Goal: Book appointment/travel/reservation

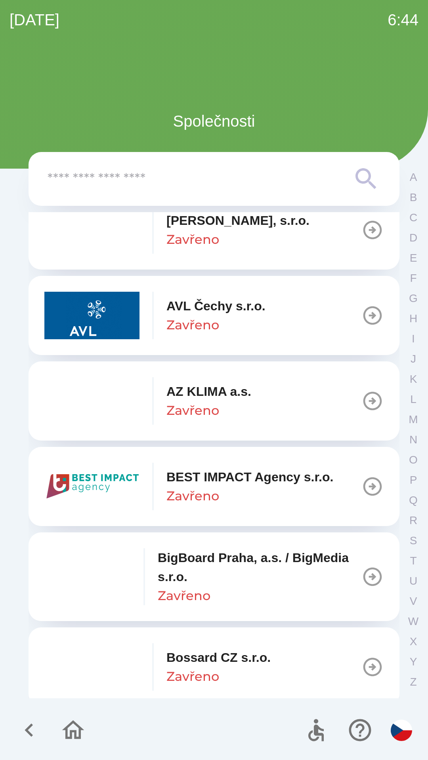
scroll to position [717, 0]
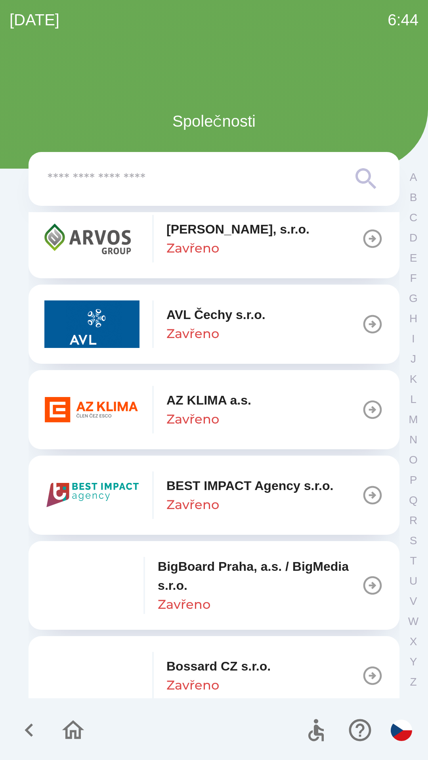
click at [174, 407] on p "AZ KLIMA a.s." at bounding box center [208, 400] width 85 height 19
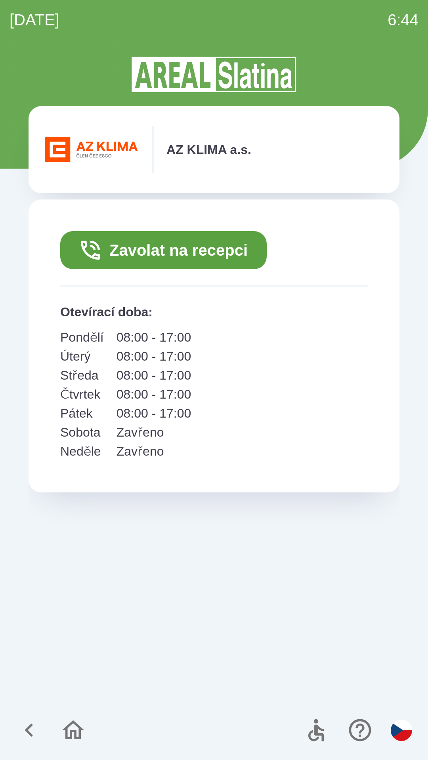
click at [147, 244] on button "Zavolat na recepci" at bounding box center [163, 250] width 206 height 38
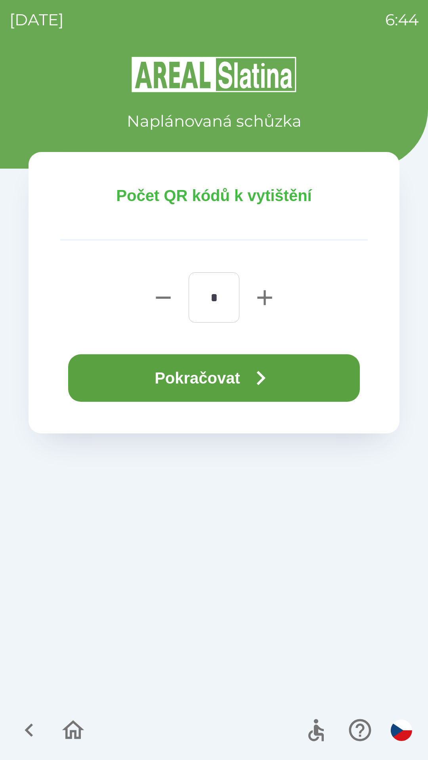
click at [175, 371] on button "Pokračovat" at bounding box center [214, 378] width 292 height 48
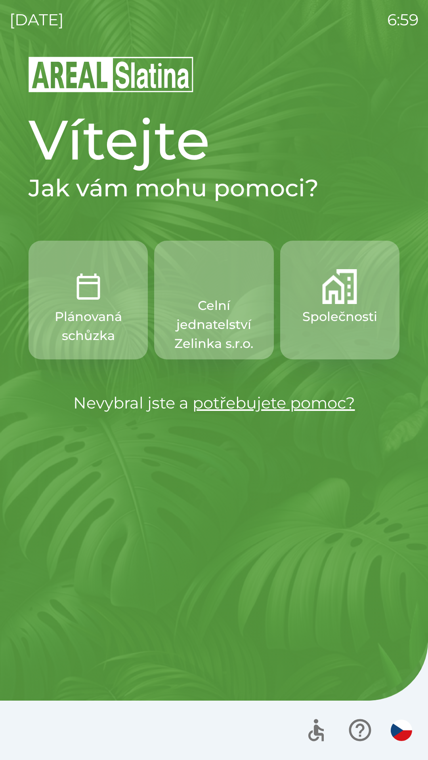
click at [231, 312] on p "Celní jednatelství Zelinka s.r.o." at bounding box center [213, 324] width 81 height 57
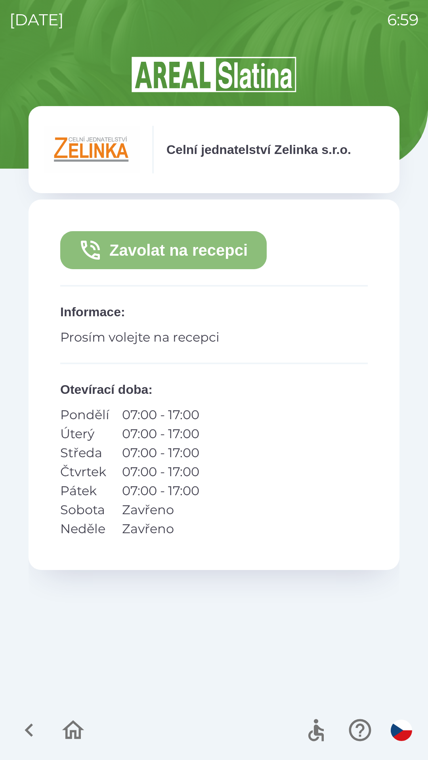
click at [226, 251] on button "Zavolat na recepci" at bounding box center [163, 250] width 206 height 38
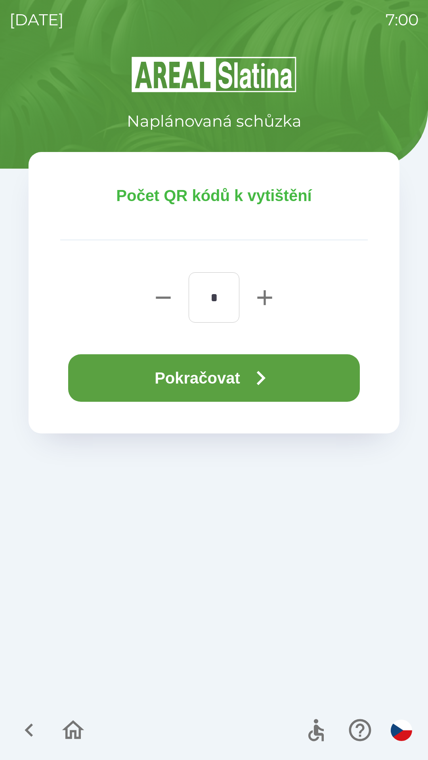
click at [270, 295] on icon "button" at bounding box center [264, 297] width 25 height 25
click at [266, 298] on icon "button" at bounding box center [264, 297] width 15 height 15
type input "*"
click at [234, 379] on button "Pokračovat" at bounding box center [214, 378] width 292 height 48
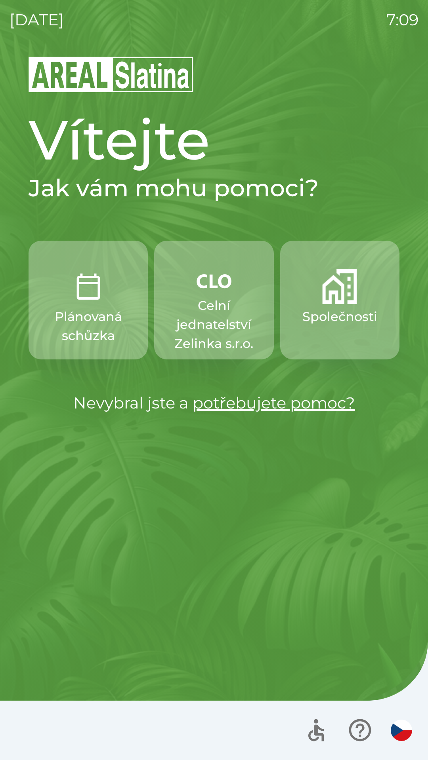
click at [200, 314] on p "Celní jednatelství Zelinka s.r.o." at bounding box center [213, 324] width 81 height 57
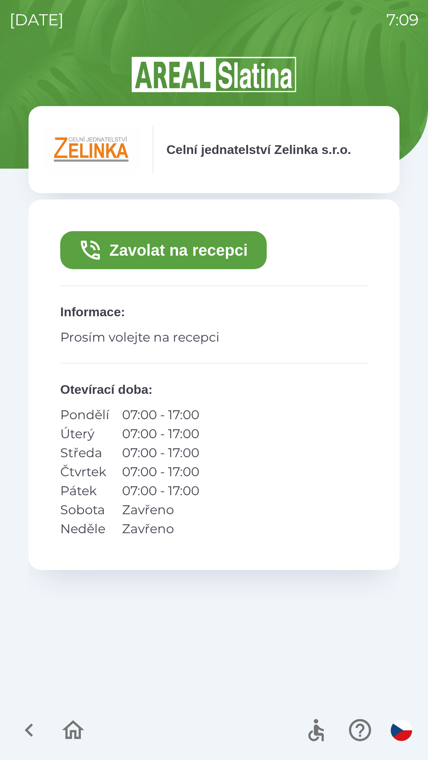
click at [160, 234] on button "Zavolat na recepci" at bounding box center [163, 250] width 206 height 38
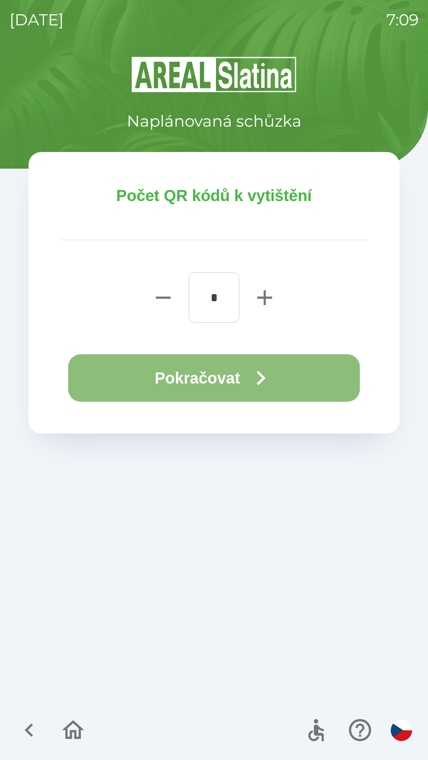
click at [185, 390] on button "Pokračovat" at bounding box center [214, 378] width 292 height 48
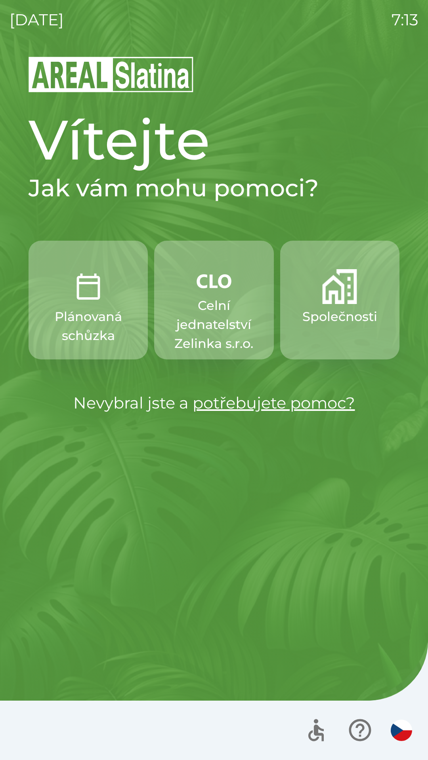
click at [331, 301] on img "button" at bounding box center [339, 286] width 35 height 35
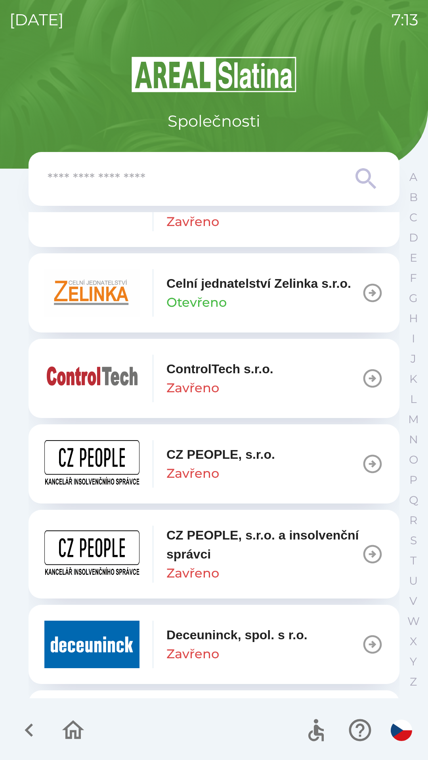
scroll to position [1402, 0]
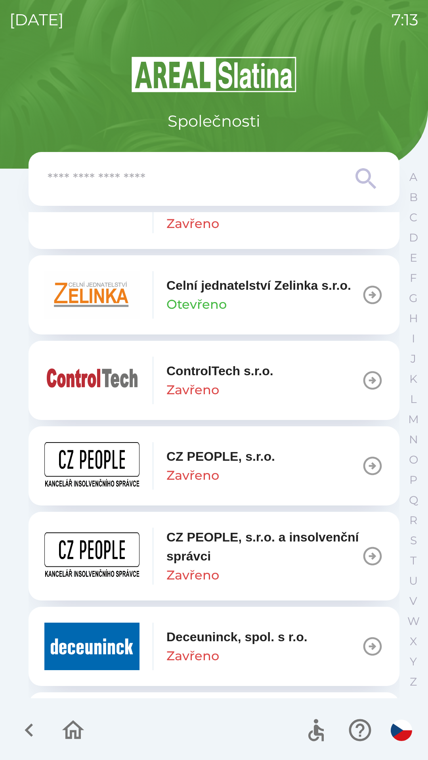
click at [190, 293] on p "Celní jednatelství Zelinka s.r.o." at bounding box center [258, 285] width 185 height 19
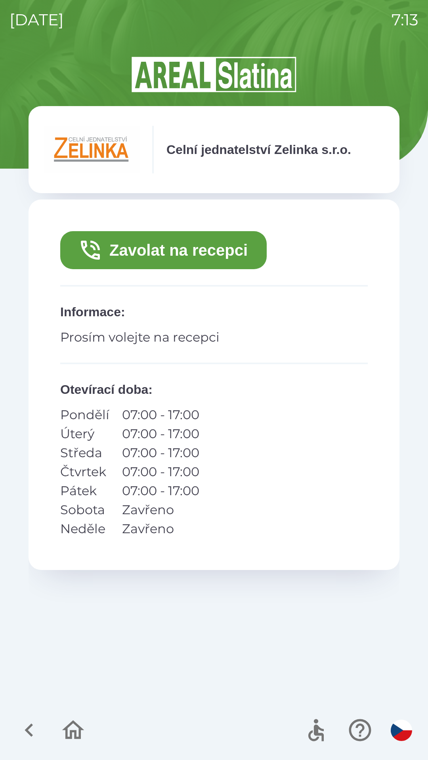
click at [120, 250] on button "Zavolat na recepci" at bounding box center [163, 250] width 206 height 38
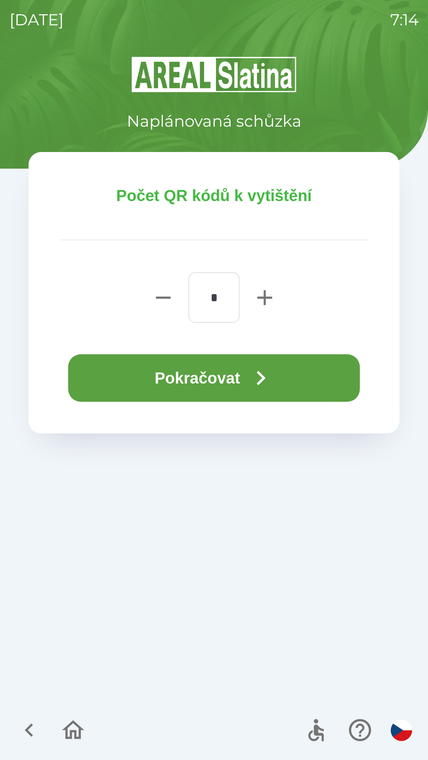
click at [247, 377] on button "Pokračovat" at bounding box center [214, 378] width 292 height 48
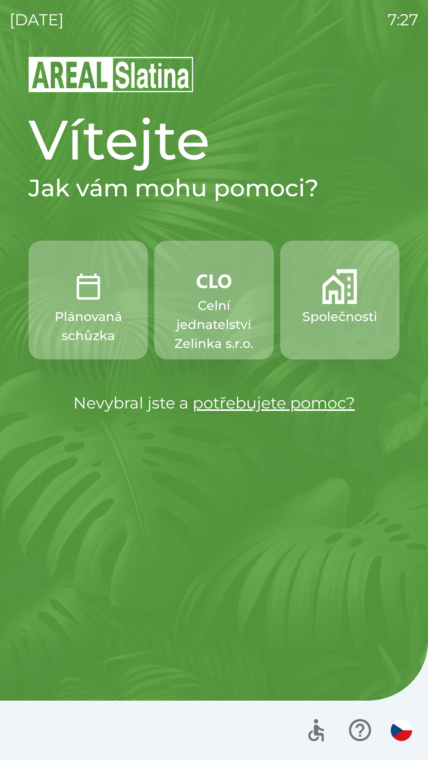
click at [210, 312] on p "Celní jednatelství Zelinka s.r.o." at bounding box center [213, 324] width 81 height 57
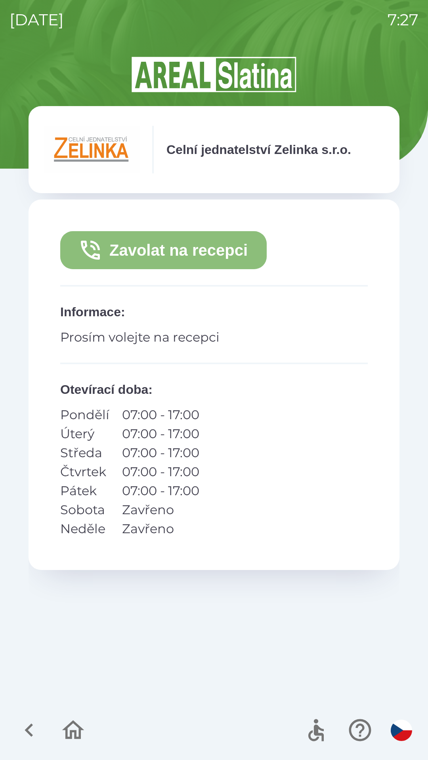
click at [209, 250] on button "Zavolat na recepci" at bounding box center [163, 250] width 206 height 38
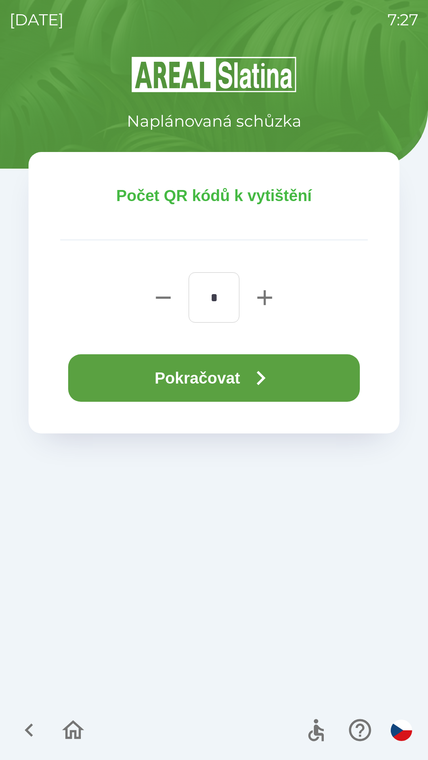
click at [246, 371] on button "Pokračovat" at bounding box center [214, 378] width 292 height 48
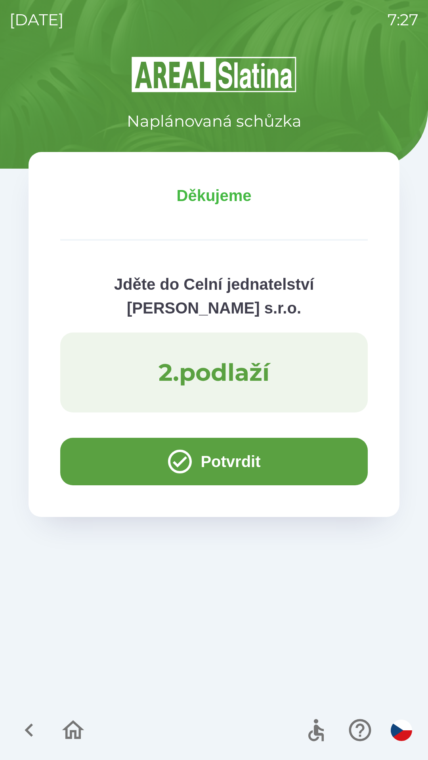
click at [110, 459] on button "Potvrdit" at bounding box center [213, 462] width 307 height 48
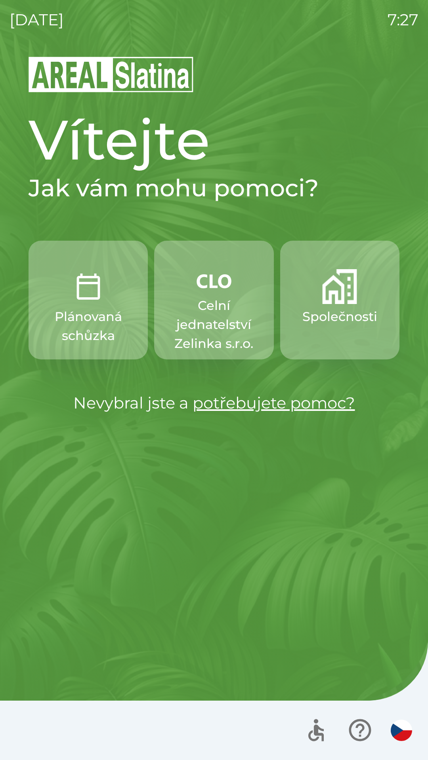
click at [218, 316] on p "Celní jednatelství Zelinka s.r.o." at bounding box center [213, 324] width 81 height 57
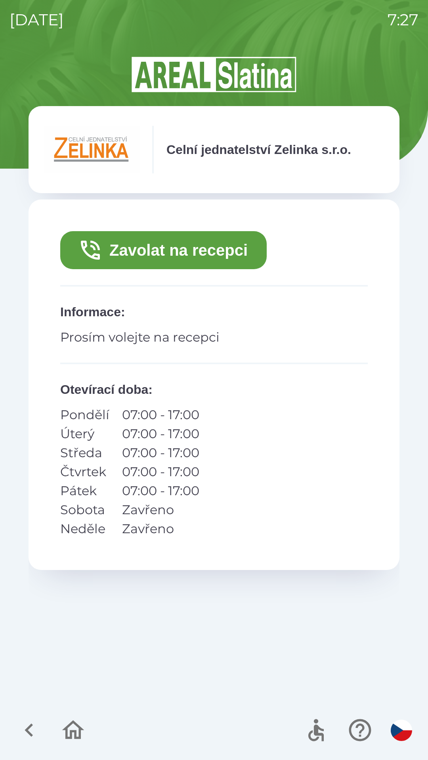
click at [29, 728] on icon "button" at bounding box center [29, 730] width 8 height 13
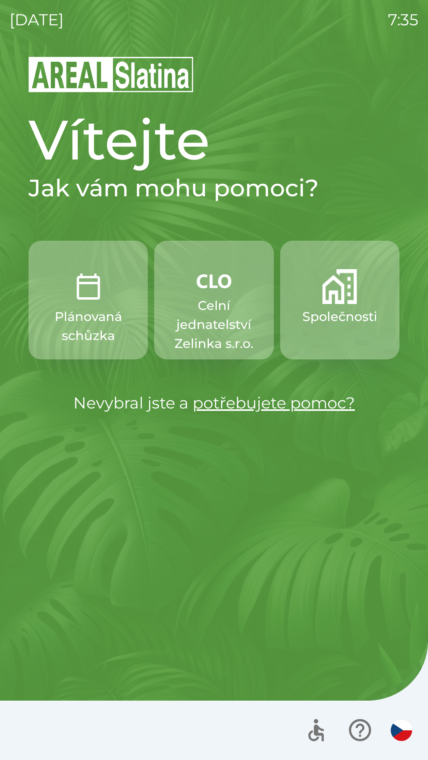
click at [339, 314] on p "Společnosti" at bounding box center [339, 316] width 75 height 19
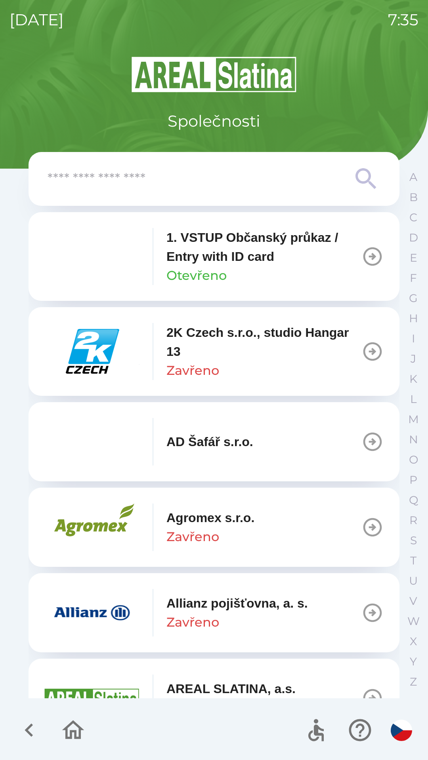
click at [295, 183] on input "text" at bounding box center [198, 179] width 301 height 22
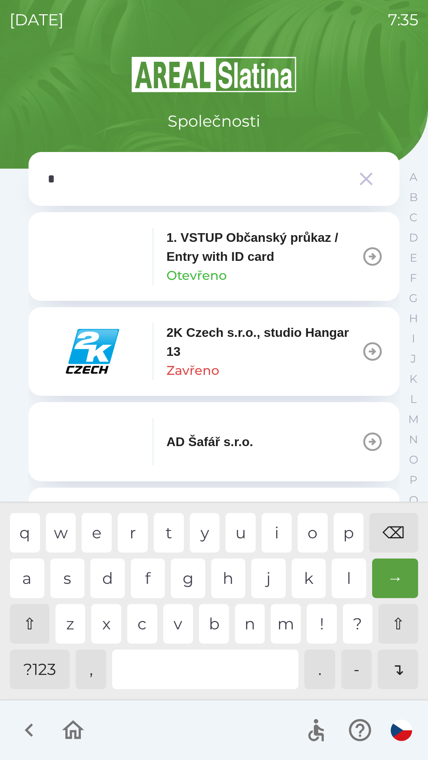
click at [69, 583] on div "s" at bounding box center [67, 579] width 34 height 40
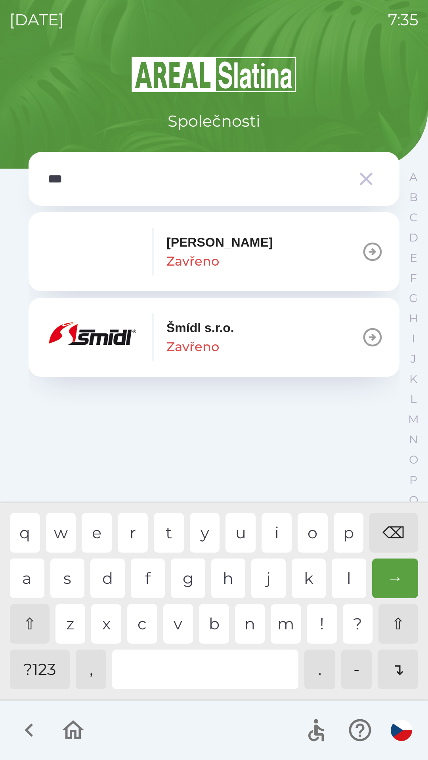
click at [273, 535] on div "i" at bounding box center [276, 533] width 30 height 40
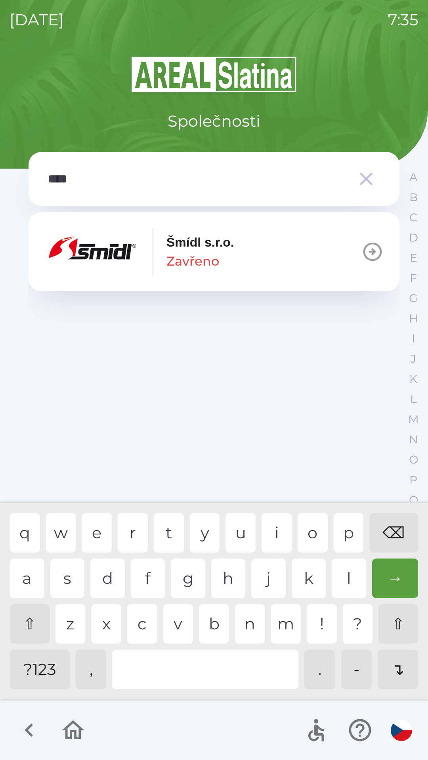
click at [104, 579] on div "d" at bounding box center [107, 579] width 34 height 40
type input "*****"
click at [344, 583] on div "l" at bounding box center [349, 579] width 34 height 40
click at [279, 259] on button "[PERSON_NAME] [PERSON_NAME]" at bounding box center [214, 251] width 371 height 79
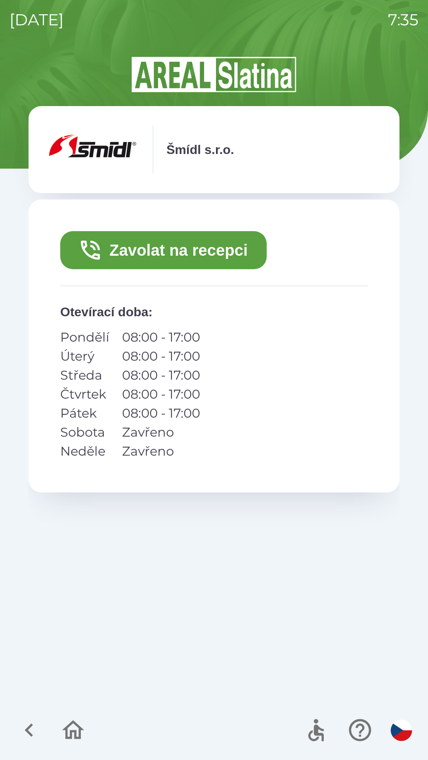
click at [193, 242] on button "Zavolat na recepci" at bounding box center [163, 250] width 206 height 38
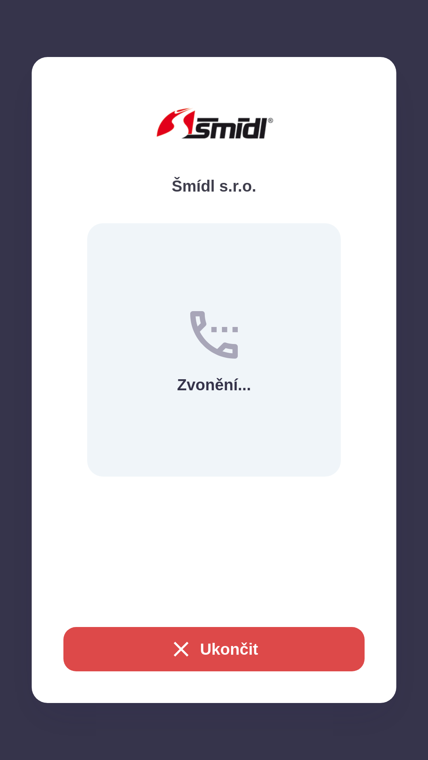
click at [215, 648] on button "Ukončit" at bounding box center [213, 649] width 301 height 44
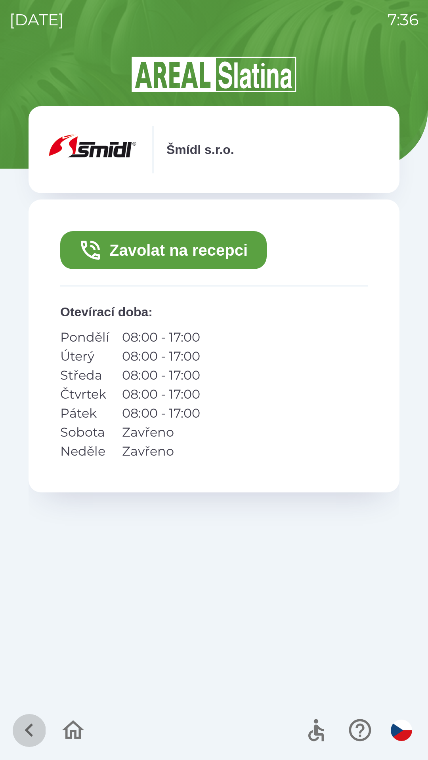
click at [24, 729] on icon "button" at bounding box center [29, 730] width 27 height 27
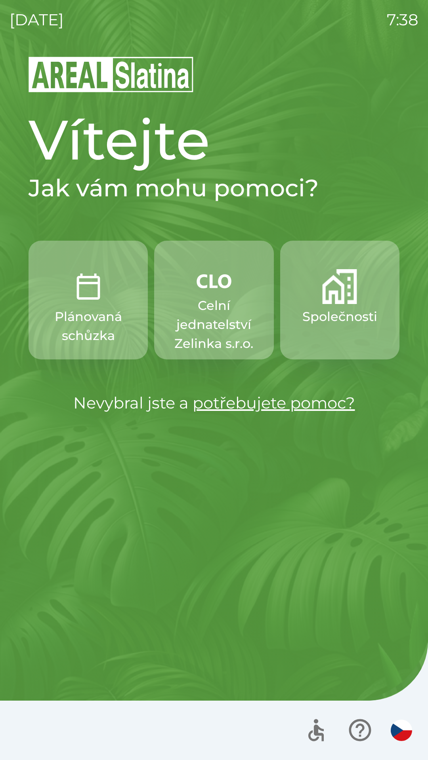
click at [337, 297] on img "button" at bounding box center [339, 286] width 35 height 35
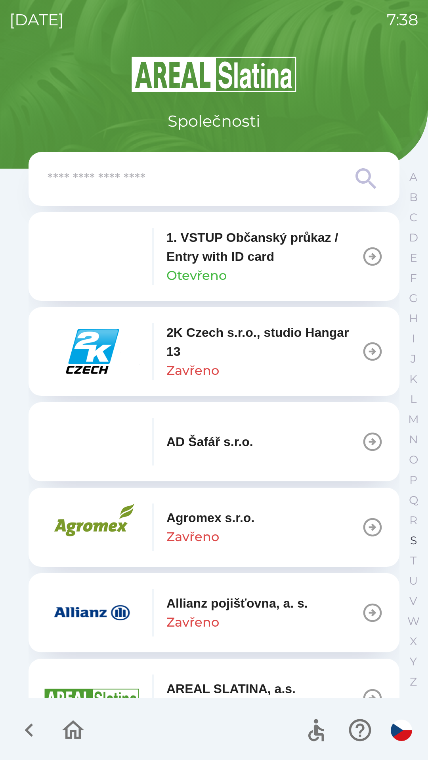
click at [409, 534] on button "S" at bounding box center [413, 541] width 20 height 20
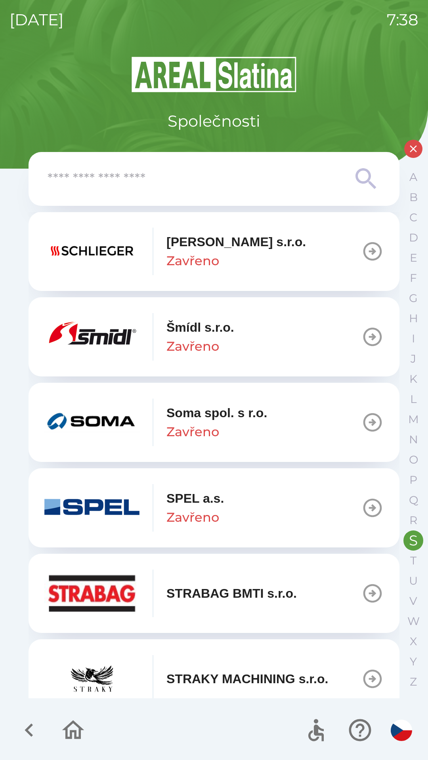
scroll to position [192, 0]
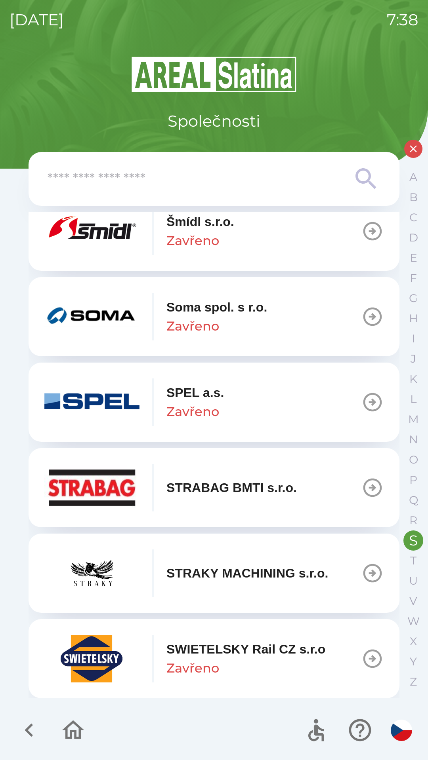
click at [216, 639] on div "SWIETELSKY Rail CZ s.r.o Zavřeno" at bounding box center [184, 659] width 281 height 48
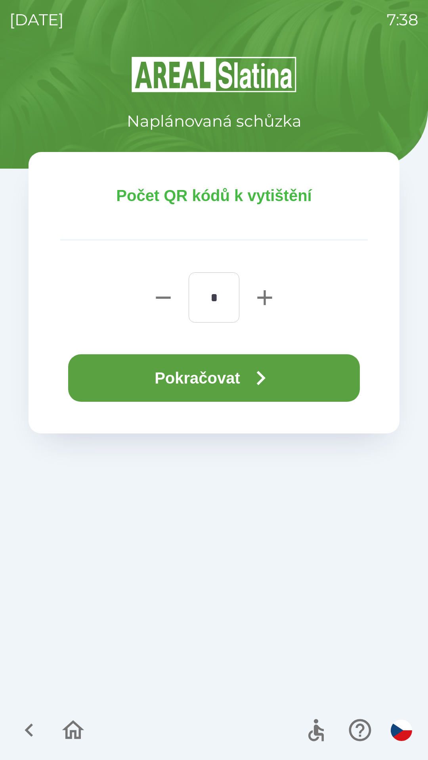
click at [222, 362] on button "Pokračovat" at bounding box center [214, 378] width 292 height 48
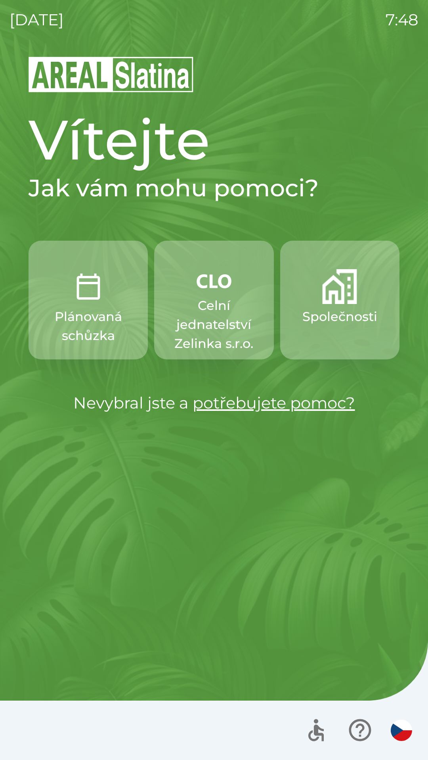
click at [206, 324] on p "Celní jednatelství Zelinka s.r.o." at bounding box center [213, 324] width 81 height 57
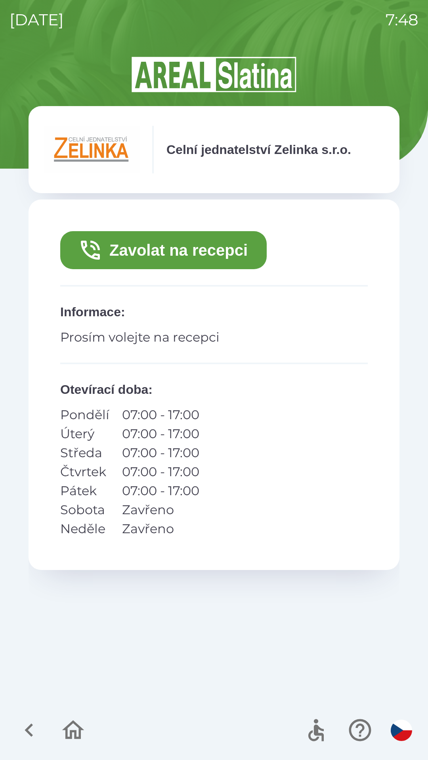
click at [211, 252] on button "Zavolat na recepci" at bounding box center [163, 250] width 206 height 38
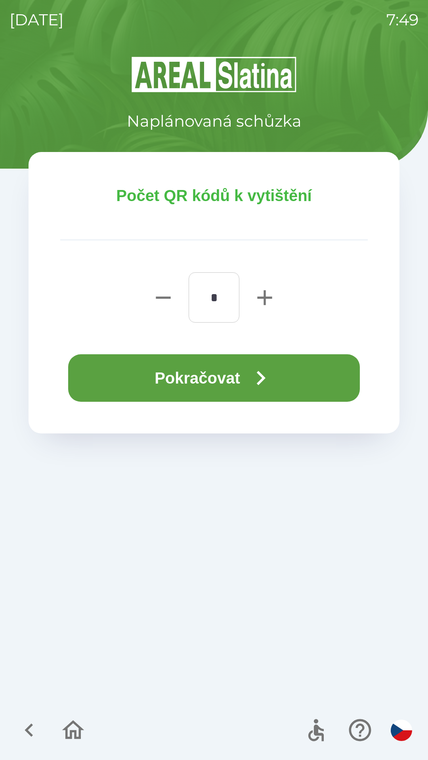
click at [257, 379] on icon "button" at bounding box center [260, 378] width 29 height 29
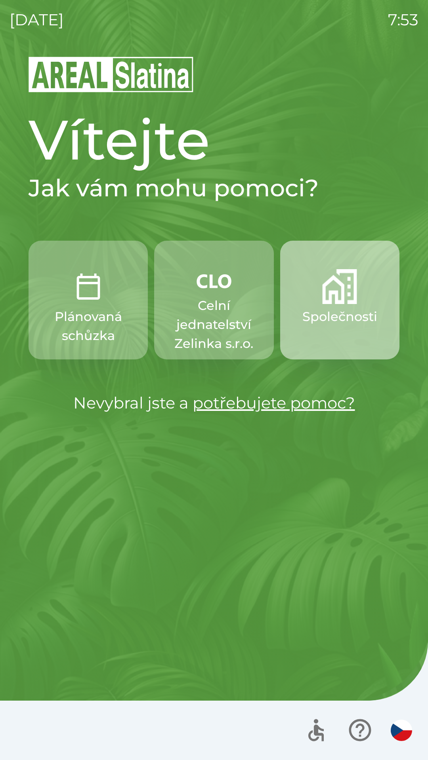
click at [327, 304] on button "Společnosti" at bounding box center [339, 300] width 119 height 119
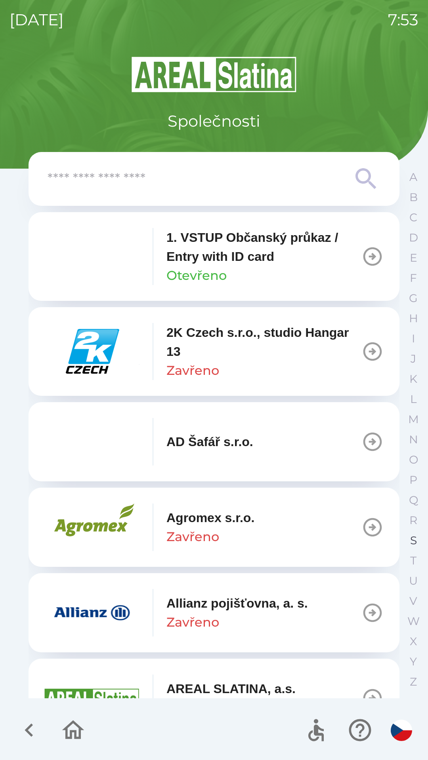
click at [411, 534] on button "S" at bounding box center [413, 541] width 20 height 20
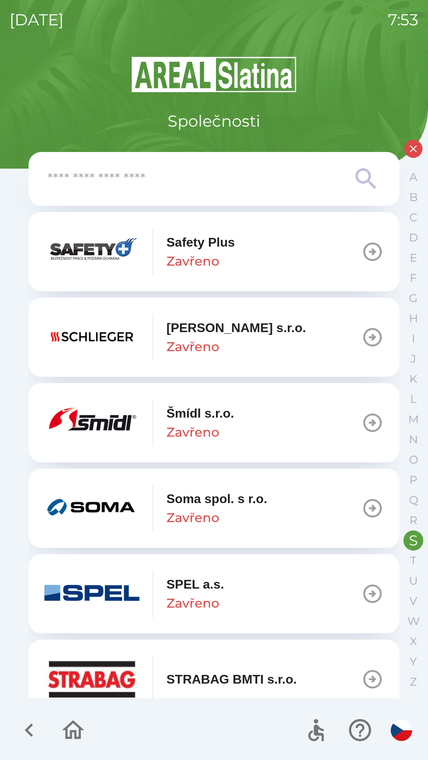
click at [226, 419] on p "Šmídl s.r.o." at bounding box center [200, 413] width 68 height 19
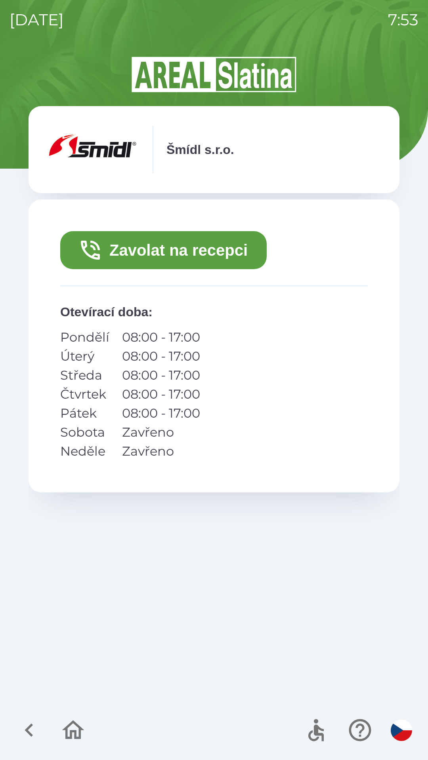
click at [182, 243] on button "Zavolat na recepci" at bounding box center [163, 250] width 206 height 38
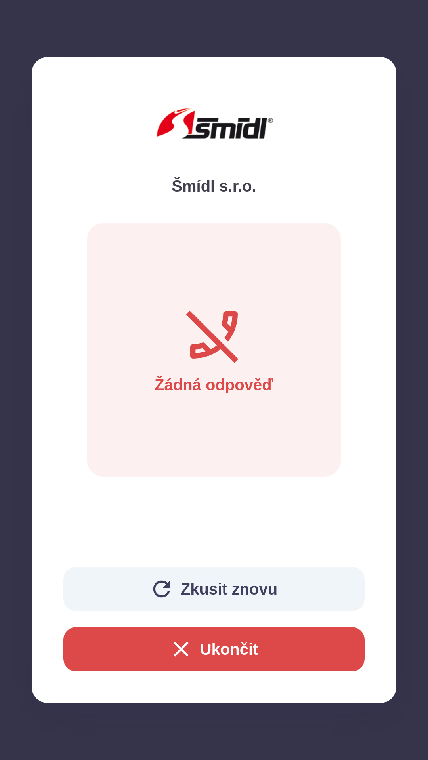
click at [198, 644] on button "Ukončit" at bounding box center [213, 649] width 301 height 44
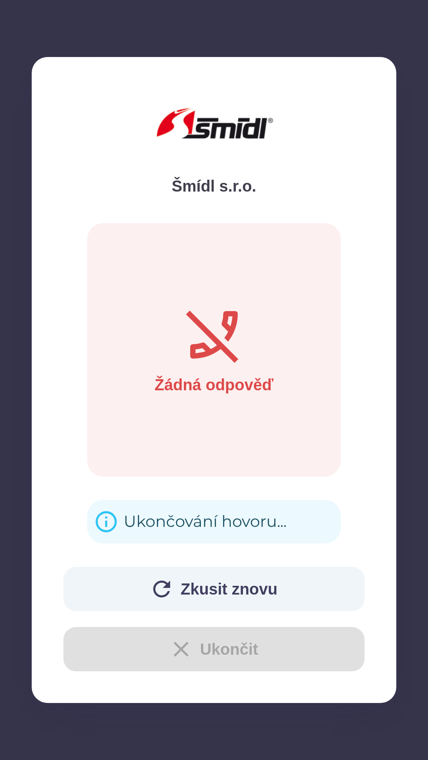
click at [194, 653] on div "Zkusit znovu Ukončit" at bounding box center [213, 619] width 301 height 105
click at [189, 630] on div "Zkusit znovu Ukončit" at bounding box center [213, 619] width 301 height 105
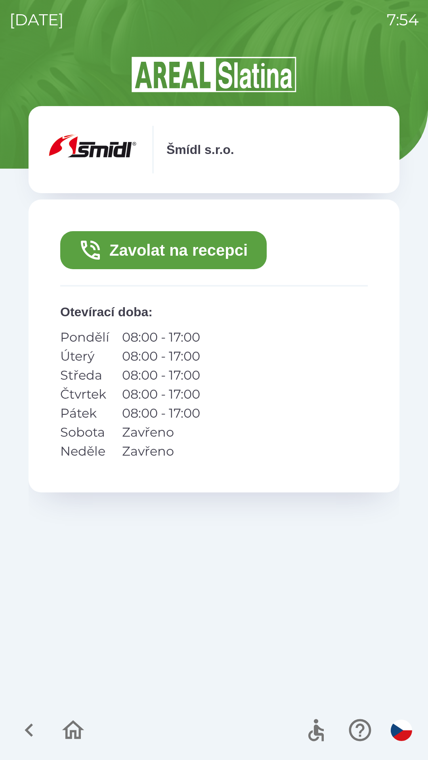
click at [59, 720] on button "button" at bounding box center [73, 730] width 33 height 33
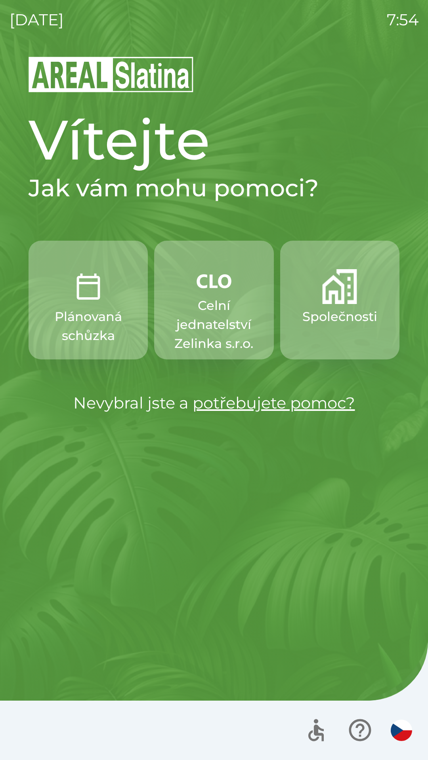
click at [71, 726] on div at bounding box center [214, 730] width 428 height 59
click at [335, 316] on p "Společnosti" at bounding box center [339, 316] width 75 height 19
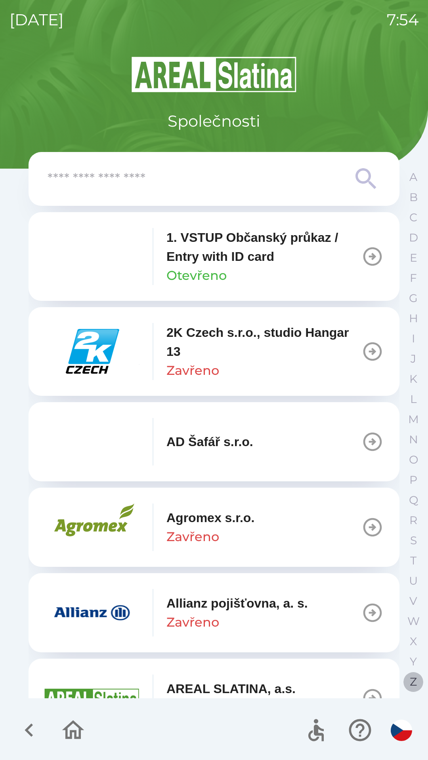
click at [408, 679] on button "Z" at bounding box center [413, 682] width 20 height 20
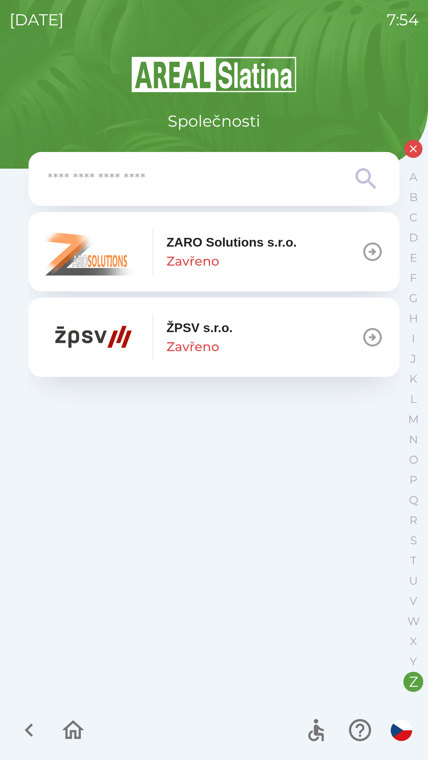
click at [29, 720] on icon "button" at bounding box center [29, 730] width 27 height 27
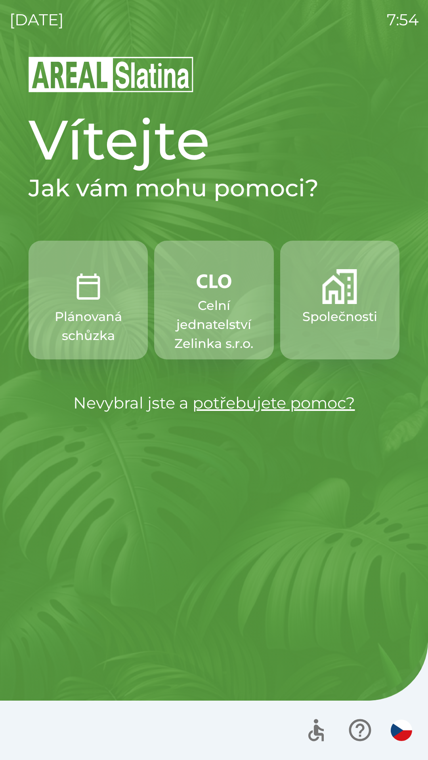
click at [203, 308] on p "Celní jednatelství Zelinka s.r.o." at bounding box center [213, 324] width 81 height 57
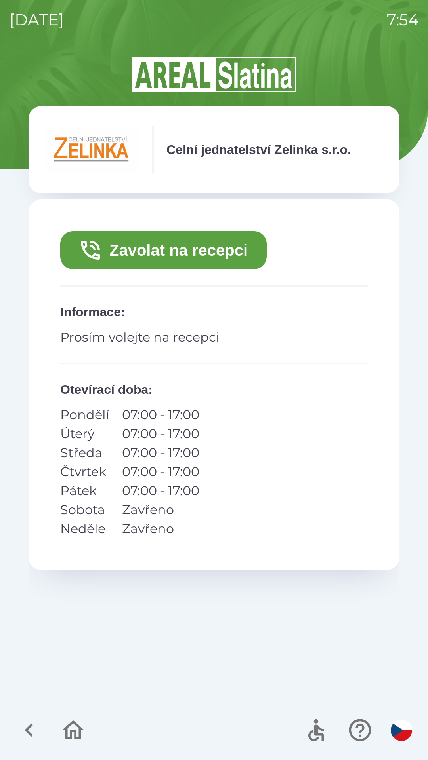
click at [201, 252] on button "Zavolat na recepci" at bounding box center [163, 250] width 206 height 38
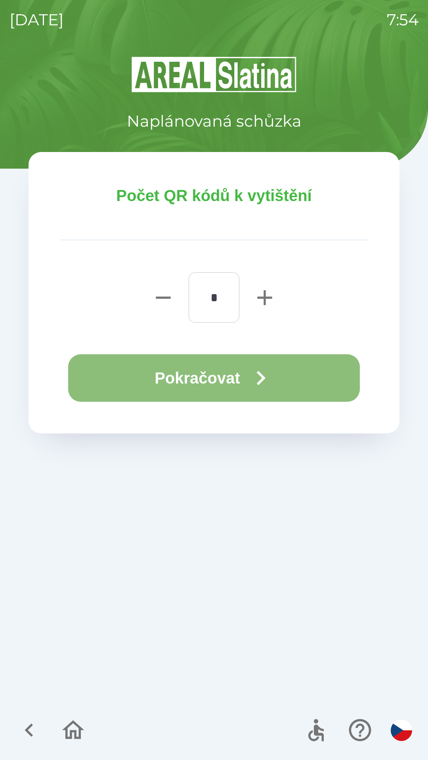
click at [215, 377] on button "Pokračovat" at bounding box center [214, 378] width 292 height 48
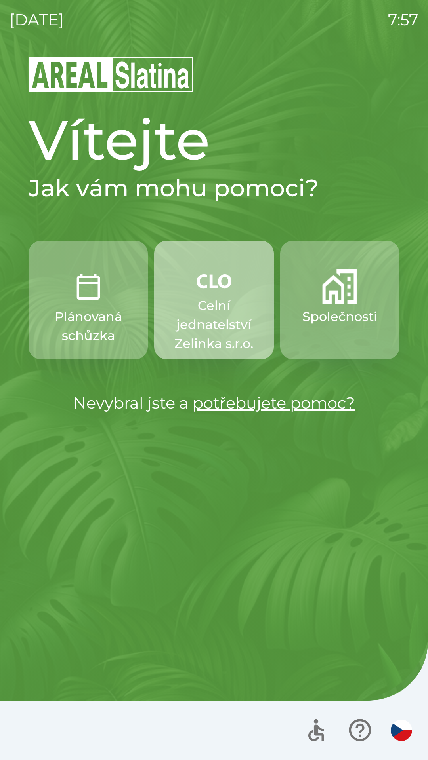
click at [222, 305] on p "Celní jednatelství Zelinka s.r.o." at bounding box center [213, 324] width 81 height 57
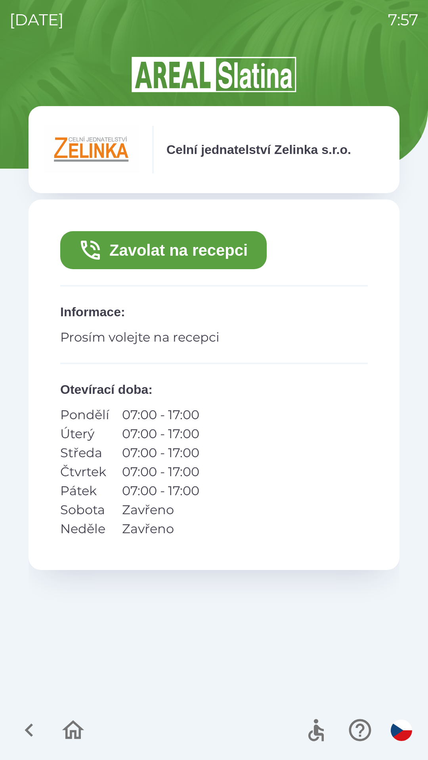
click at [194, 253] on button "Zavolat na recepci" at bounding box center [163, 250] width 206 height 38
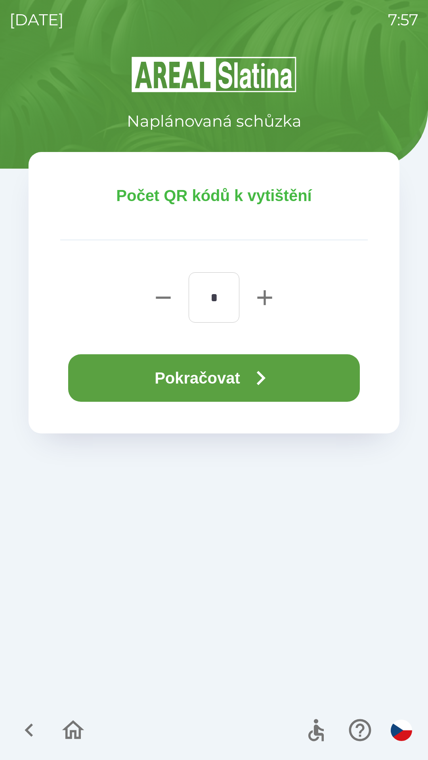
click at [243, 379] on button "Pokračovat" at bounding box center [214, 378] width 292 height 48
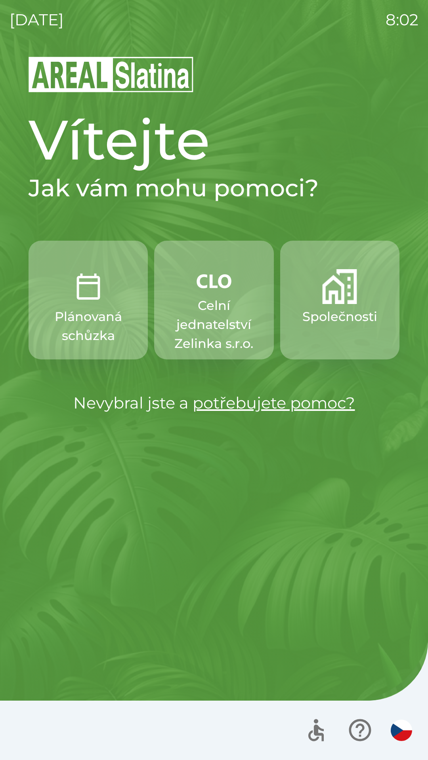
click at [218, 305] on p "Celní jednatelství Zelinka s.r.o." at bounding box center [213, 324] width 81 height 57
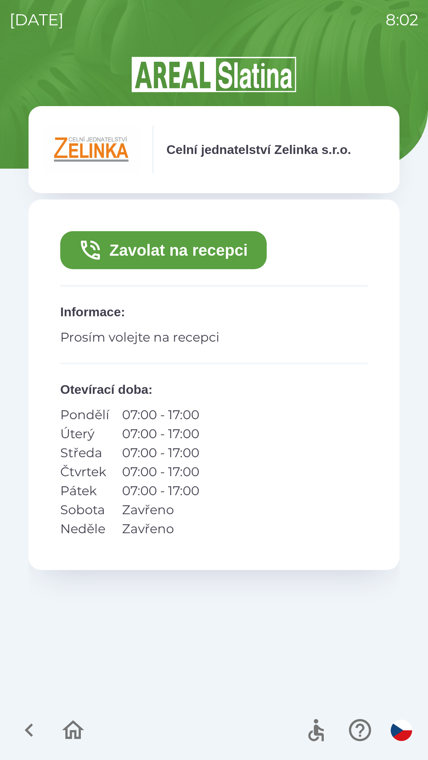
click at [142, 249] on button "Zavolat na recepci" at bounding box center [163, 250] width 206 height 38
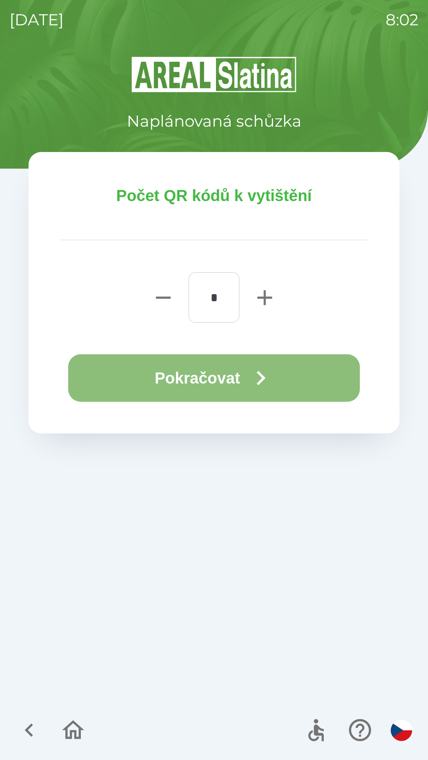
click at [223, 373] on button "Pokračovat" at bounding box center [214, 378] width 292 height 48
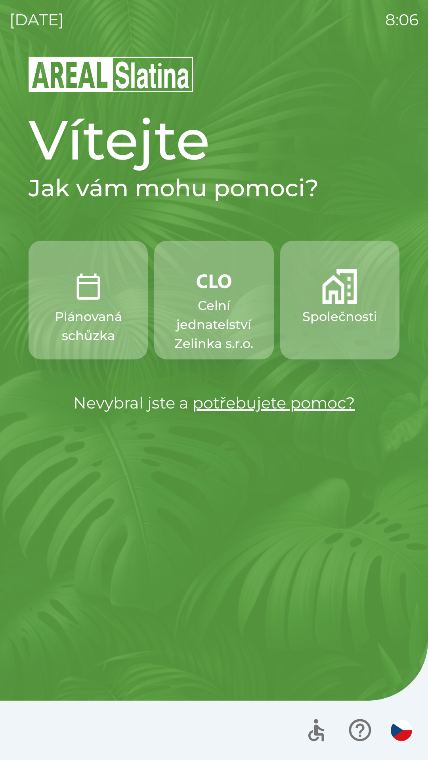
click at [215, 329] on p "Celní jednatelství Zelinka s.r.o." at bounding box center [213, 324] width 81 height 57
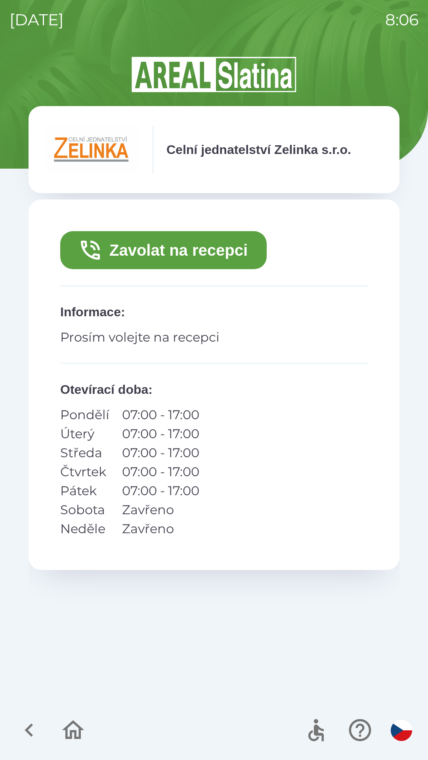
click at [117, 250] on button "Zavolat na recepci" at bounding box center [163, 250] width 206 height 38
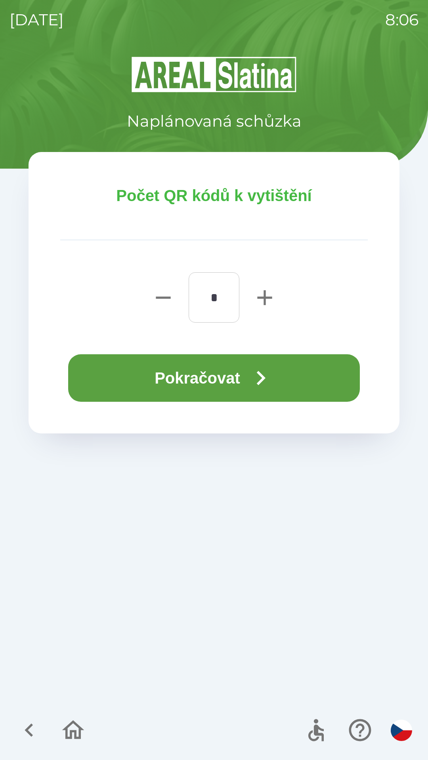
click at [261, 381] on icon "button" at bounding box center [260, 378] width 29 height 29
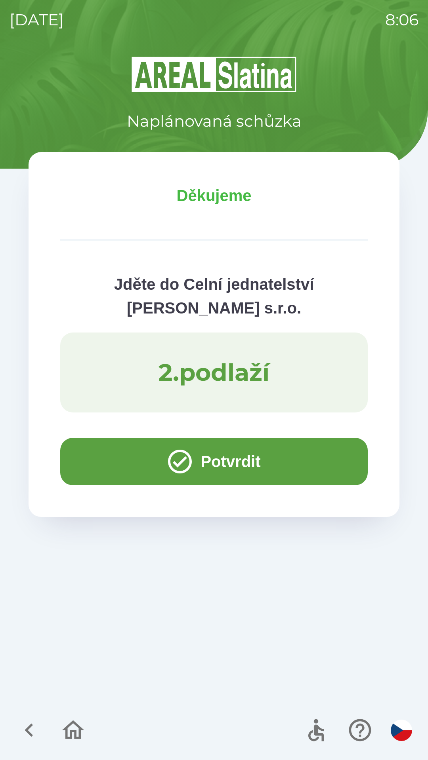
click at [223, 377] on p "2 . podlaží" at bounding box center [213, 372] width 111 height 29
click at [216, 381] on p "2 . podlaží" at bounding box center [213, 372] width 111 height 29
click at [222, 463] on button "Potvrdit" at bounding box center [213, 462] width 307 height 48
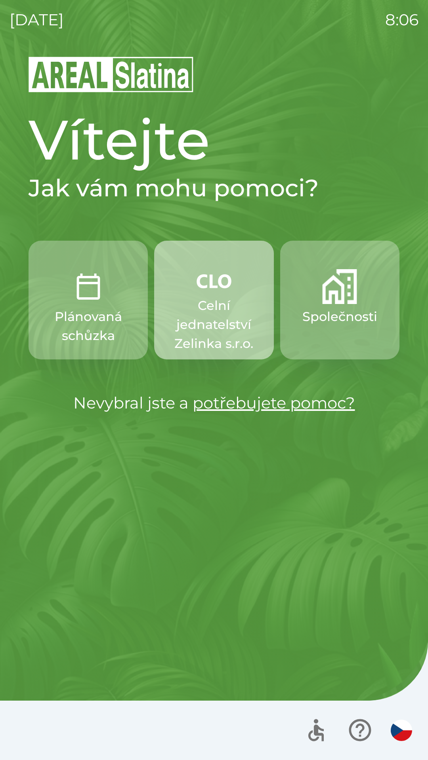
click at [217, 331] on p "Celní jednatelství Zelinka s.r.o." at bounding box center [213, 324] width 81 height 57
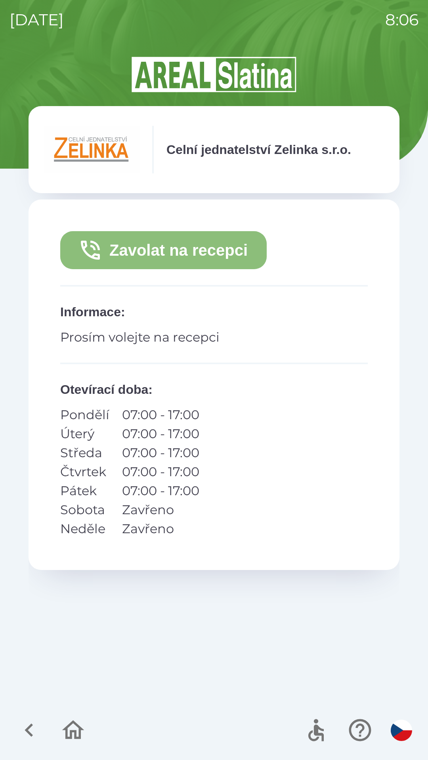
click at [190, 252] on button "Zavolat na recepci" at bounding box center [163, 250] width 206 height 38
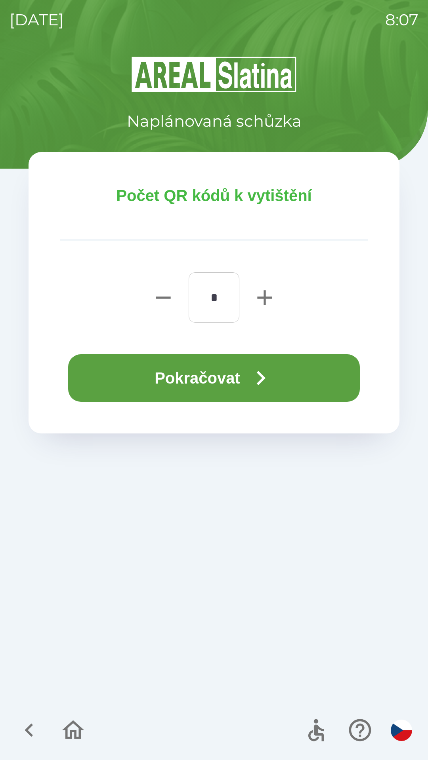
click at [218, 379] on button "Pokračovat" at bounding box center [214, 378] width 292 height 48
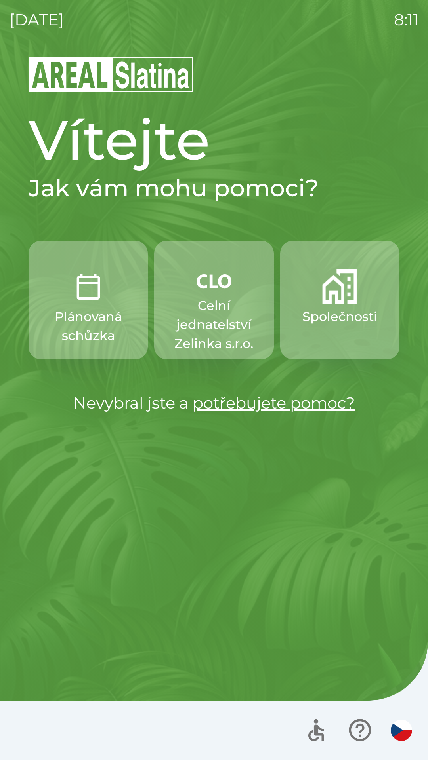
click at [215, 322] on p "Celní jednatelství Zelinka s.r.o." at bounding box center [213, 324] width 81 height 57
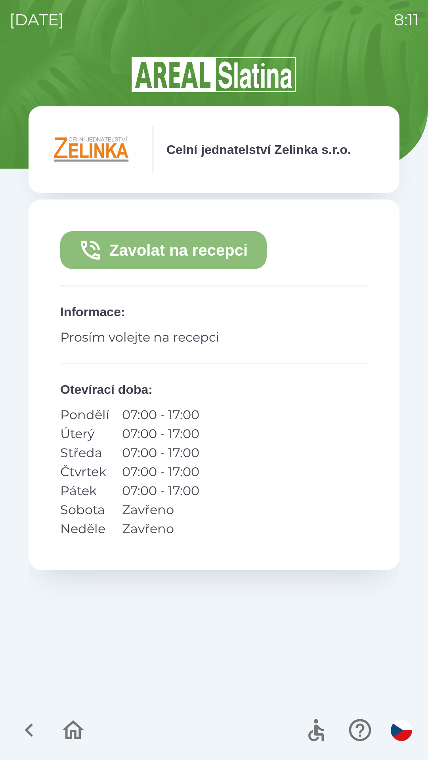
click at [88, 257] on icon "button" at bounding box center [90, 250] width 25 height 25
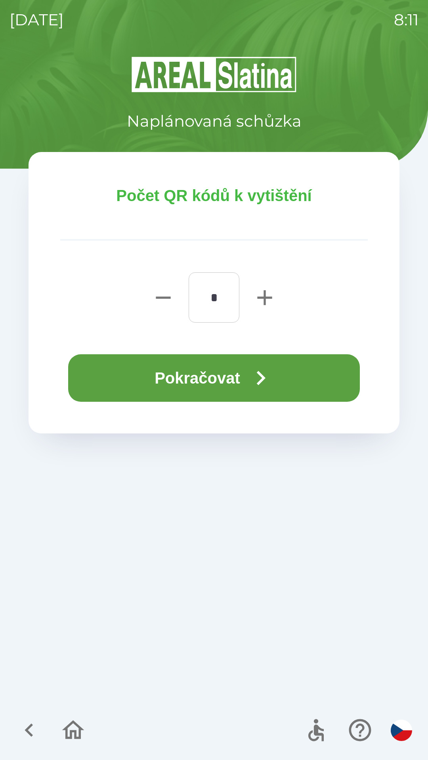
click at [90, 378] on button "Pokračovat" at bounding box center [214, 378] width 292 height 48
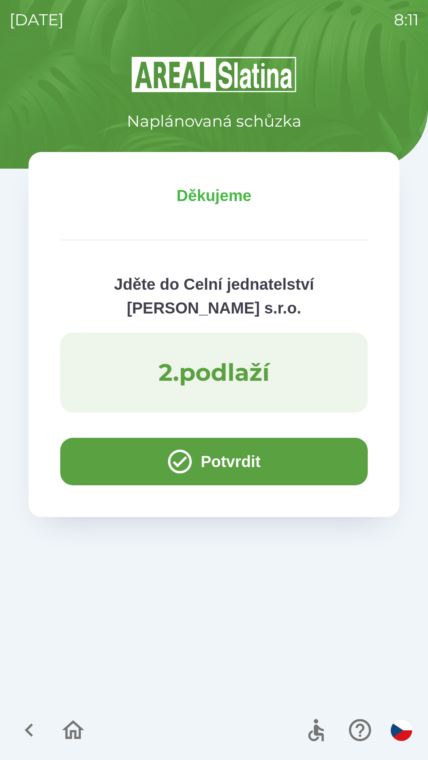
click at [93, 455] on button "Potvrdit" at bounding box center [213, 462] width 307 height 48
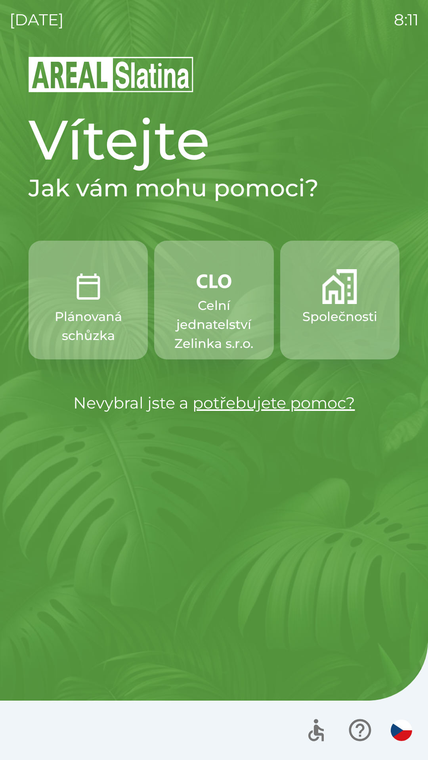
click at [212, 312] on p "Celní jednatelství Zelinka s.r.o." at bounding box center [213, 324] width 81 height 57
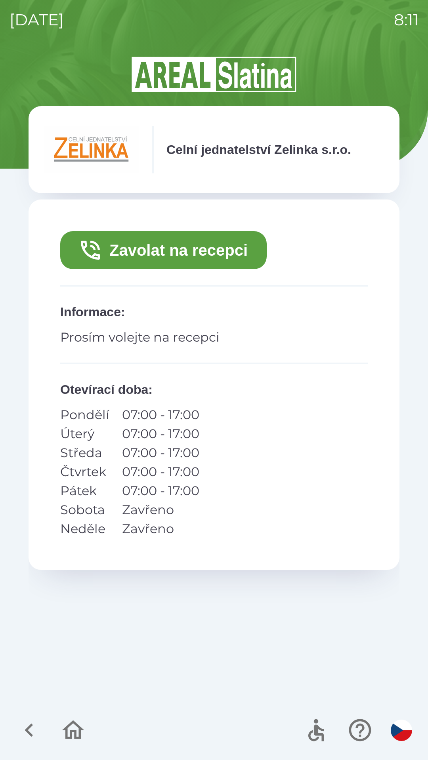
click at [149, 252] on button "Zavolat na recepci" at bounding box center [163, 250] width 206 height 38
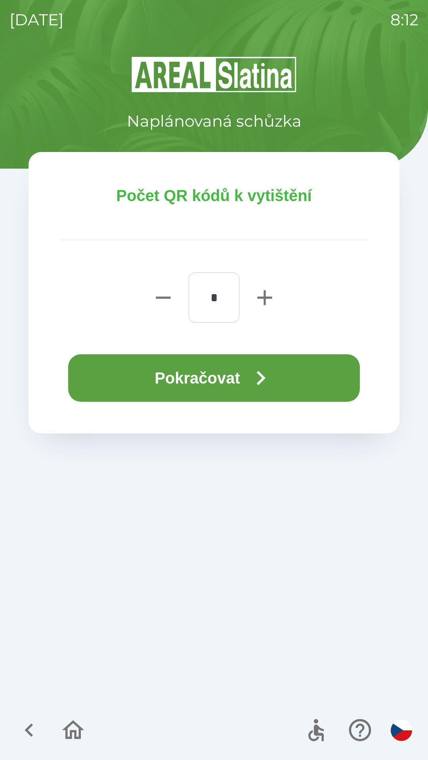
click at [200, 374] on button "Pokračovat" at bounding box center [214, 378] width 292 height 48
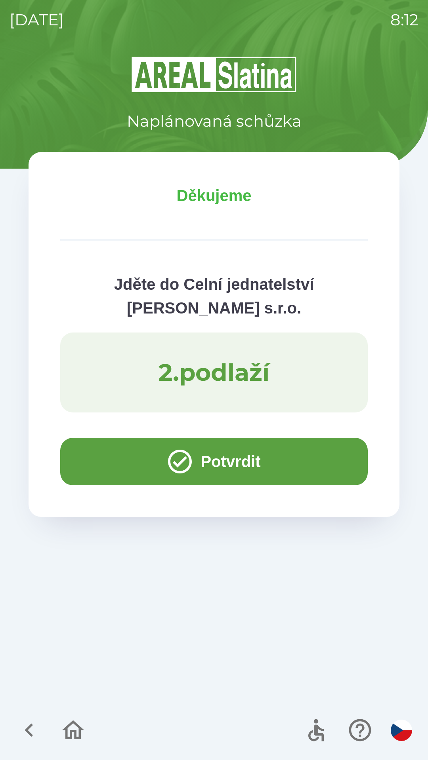
click at [87, 453] on button "Potvrdit" at bounding box center [213, 462] width 307 height 48
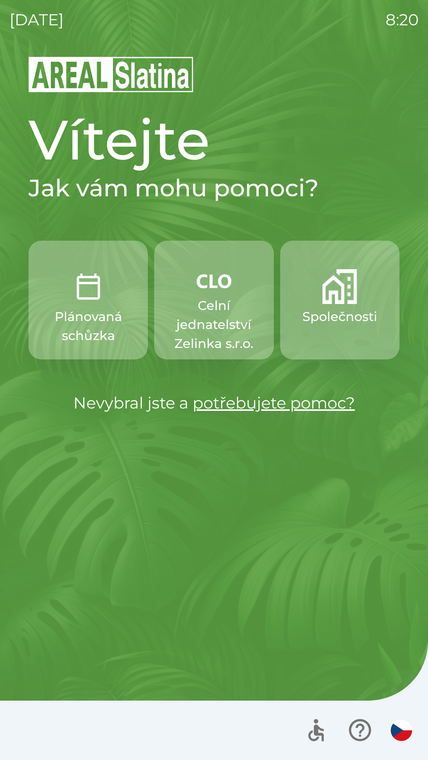
click at [231, 353] on button "Celní jednatelství Zelinka s.r.o." at bounding box center [213, 300] width 119 height 119
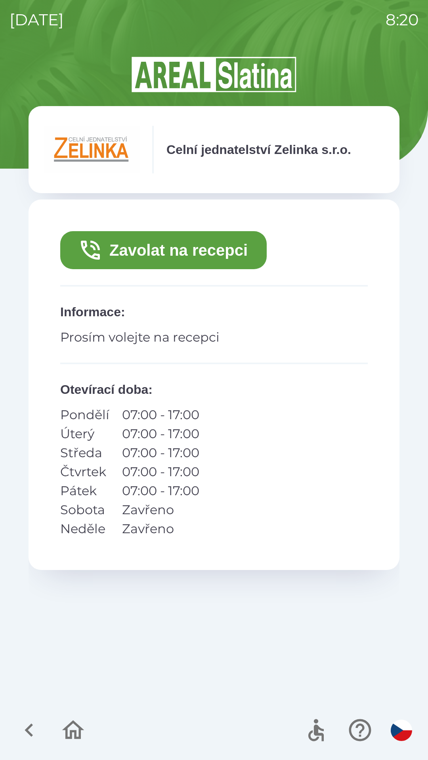
click at [239, 248] on button "Zavolat na recepci" at bounding box center [163, 250] width 206 height 38
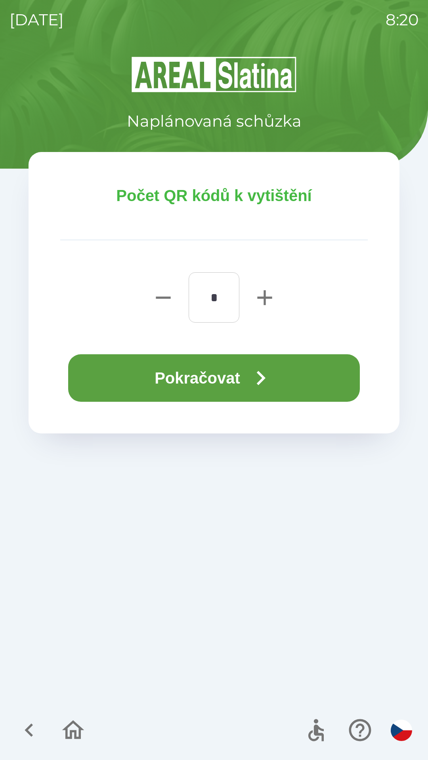
click at [201, 393] on button "Pokračovat" at bounding box center [214, 378] width 292 height 48
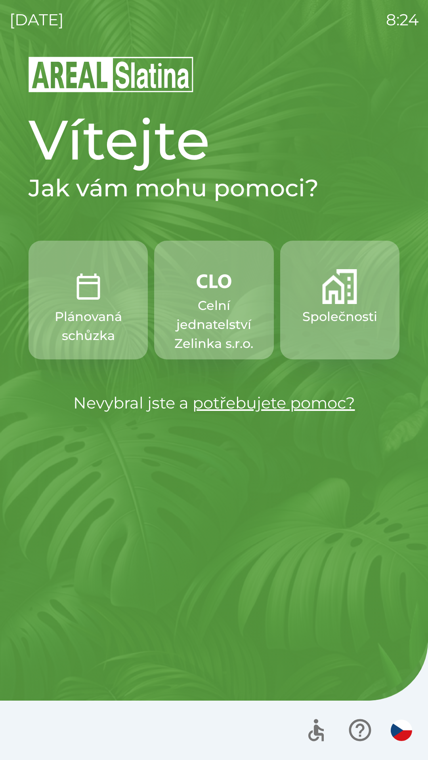
click at [199, 320] on p "Celní jednatelství Zelinka s.r.o." at bounding box center [213, 324] width 81 height 57
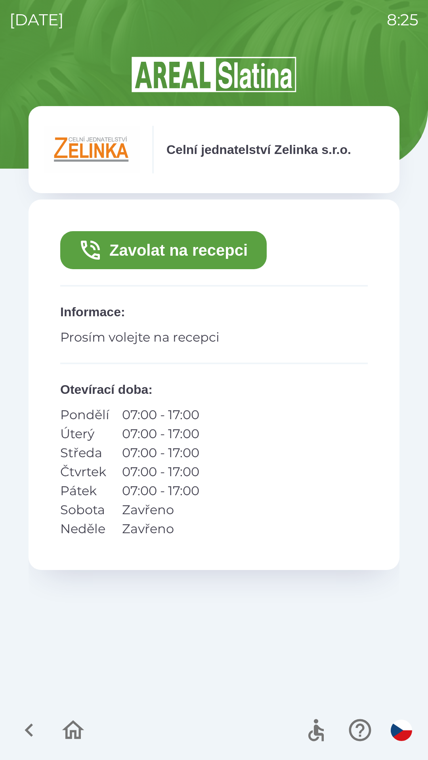
click at [87, 242] on icon "button" at bounding box center [90, 250] width 25 height 25
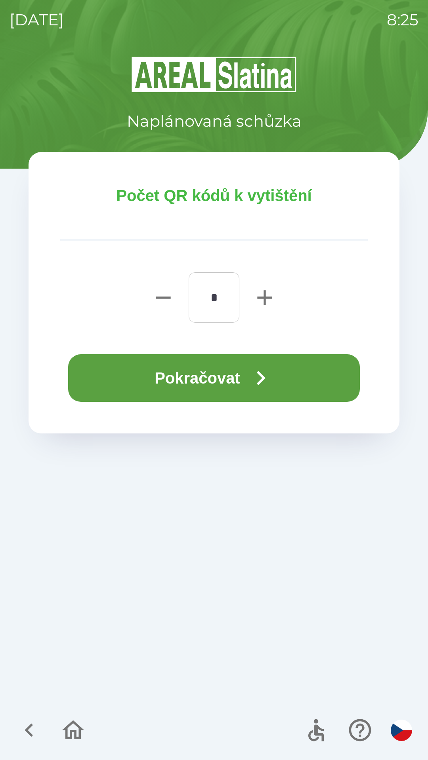
click at [95, 398] on button "Pokračovat" at bounding box center [214, 378] width 292 height 48
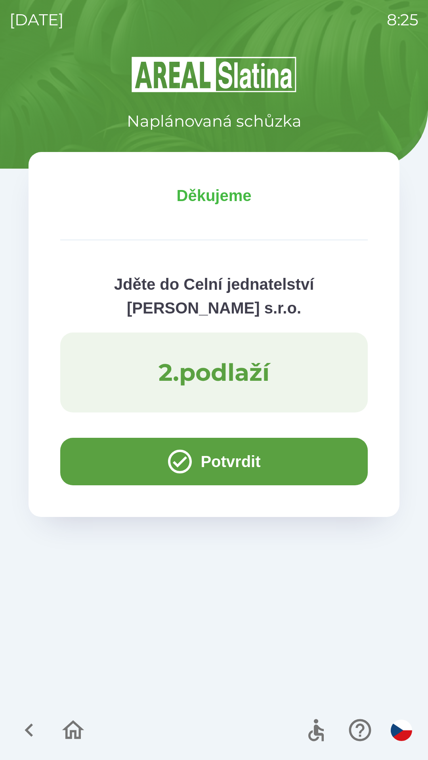
click at [84, 461] on button "Potvrdit" at bounding box center [213, 462] width 307 height 48
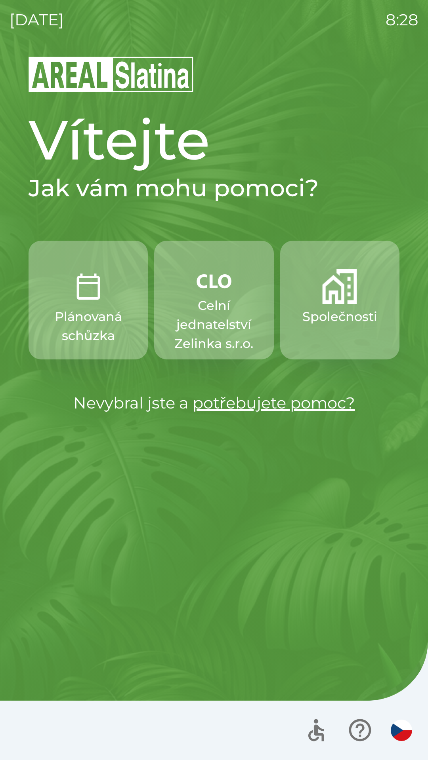
click at [337, 308] on p "Společnosti" at bounding box center [339, 316] width 75 height 19
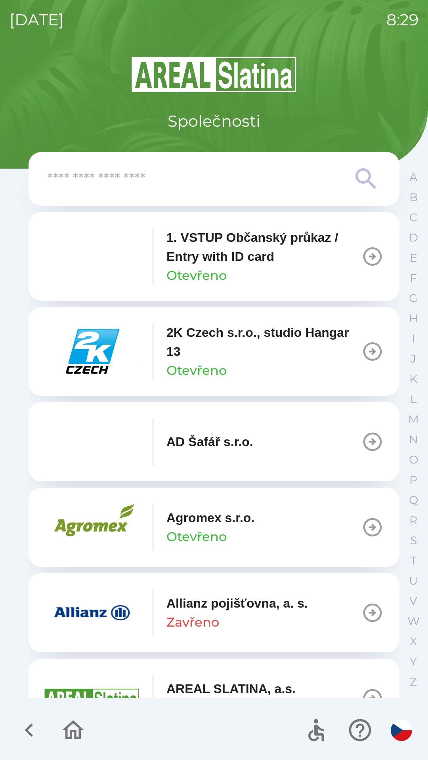
click at [129, 172] on input "text" at bounding box center [198, 179] width 301 height 22
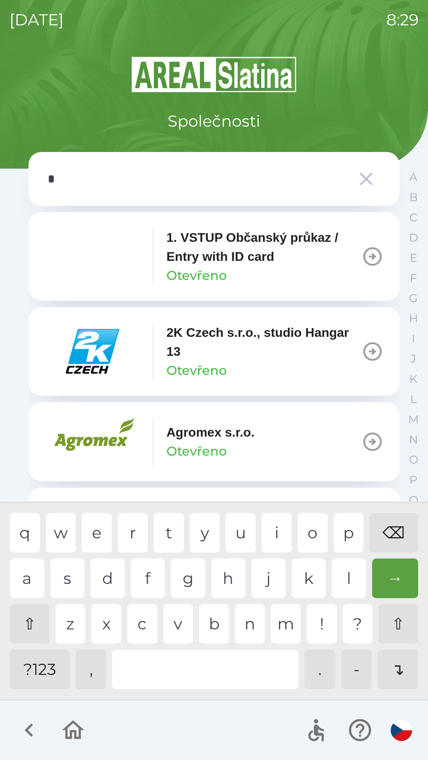
click at [329, 571] on div "a s d f g h j k l →" at bounding box center [214, 579] width 408 height 40
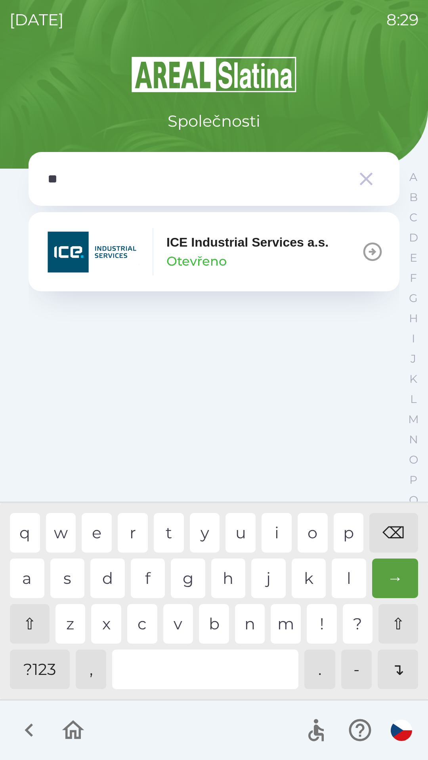
click at [274, 536] on div "i" at bounding box center [276, 533] width 30 height 40
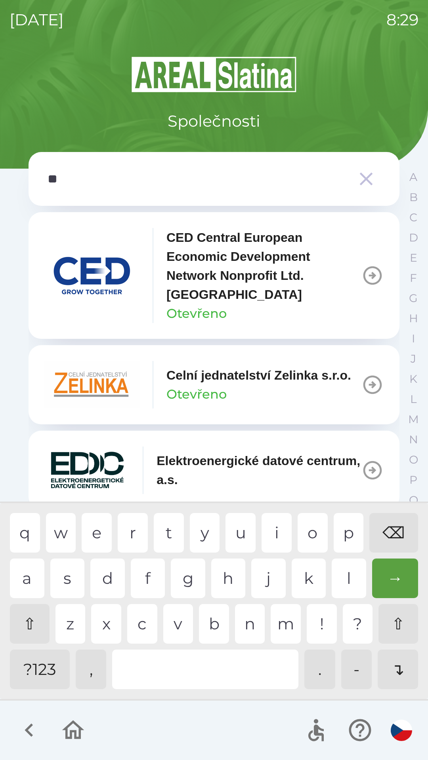
type input "***"
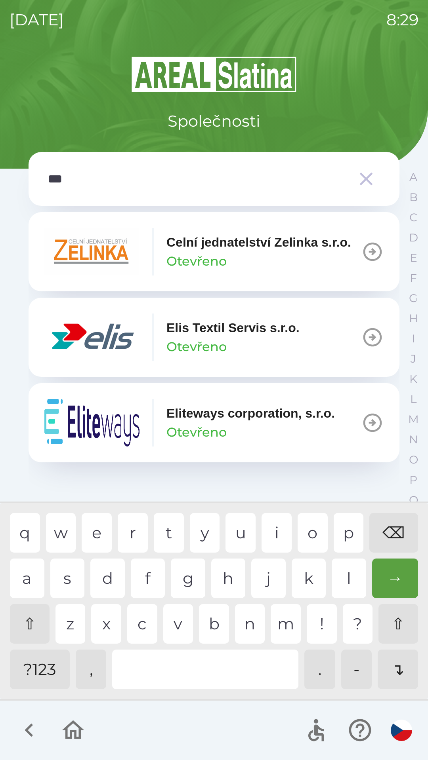
click at [263, 535] on div "i" at bounding box center [276, 533] width 30 height 40
click at [205, 349] on p "Otevřeno" at bounding box center [196, 346] width 60 height 19
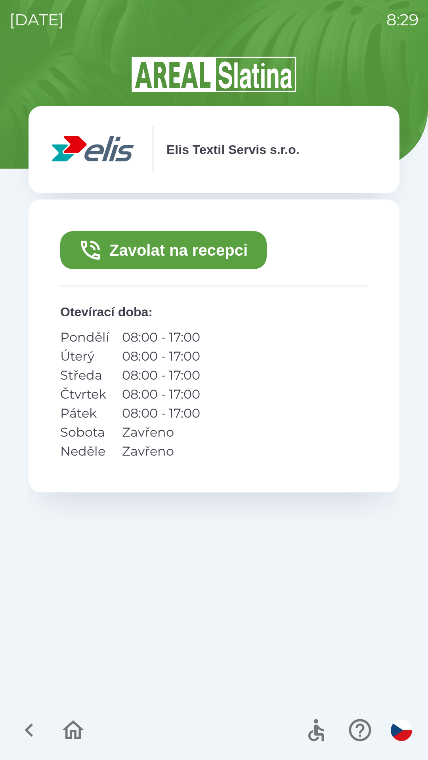
click at [198, 259] on button "Zavolat na recepci" at bounding box center [163, 250] width 206 height 38
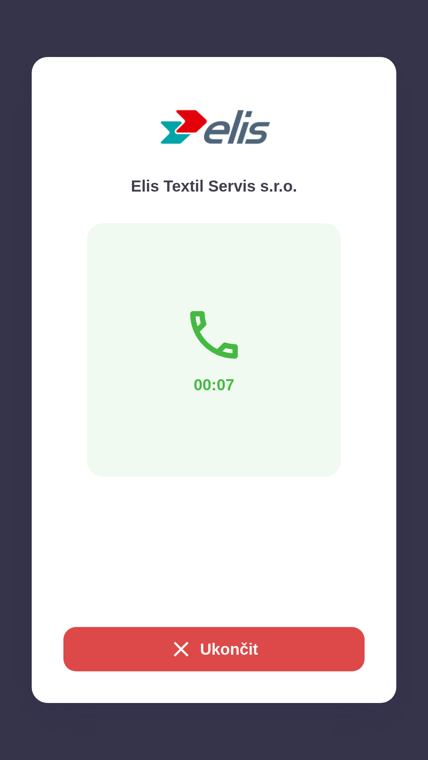
click at [267, 637] on button "Ukončit" at bounding box center [213, 649] width 301 height 44
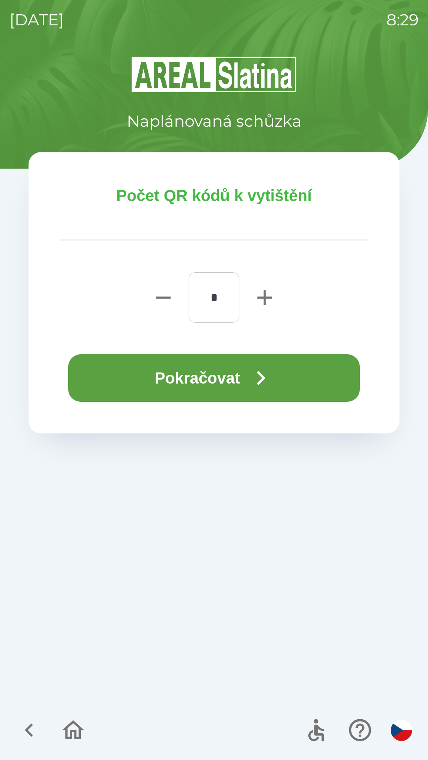
click at [280, 374] on button "Pokračovat" at bounding box center [214, 378] width 292 height 48
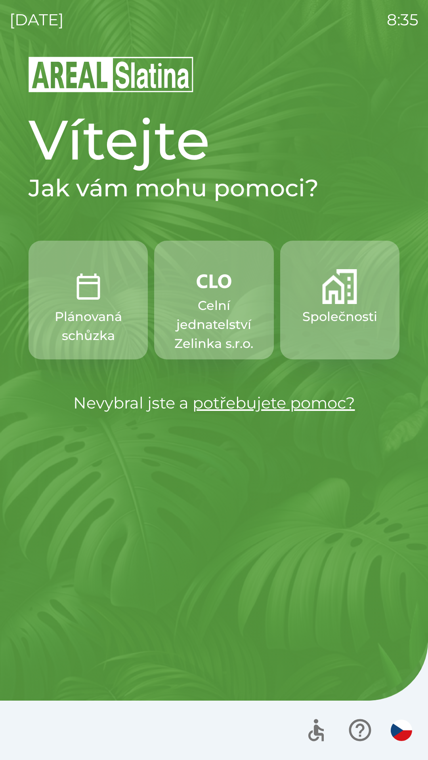
click at [217, 307] on p "Celní jednatelství Zelinka s.r.o." at bounding box center [213, 324] width 81 height 57
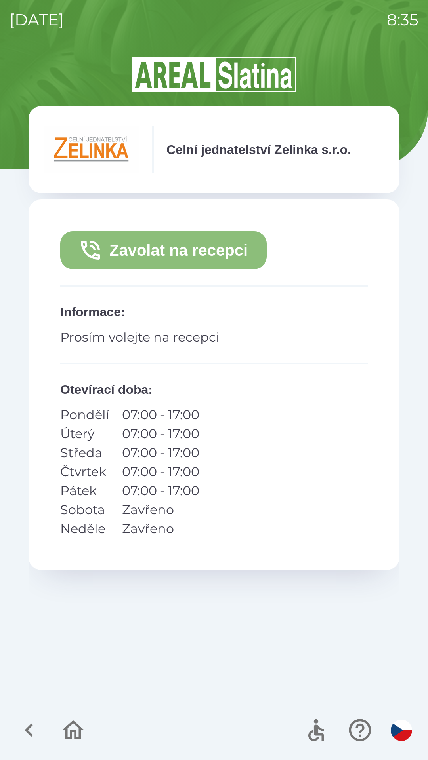
click at [143, 243] on button "Zavolat na recepci" at bounding box center [163, 250] width 206 height 38
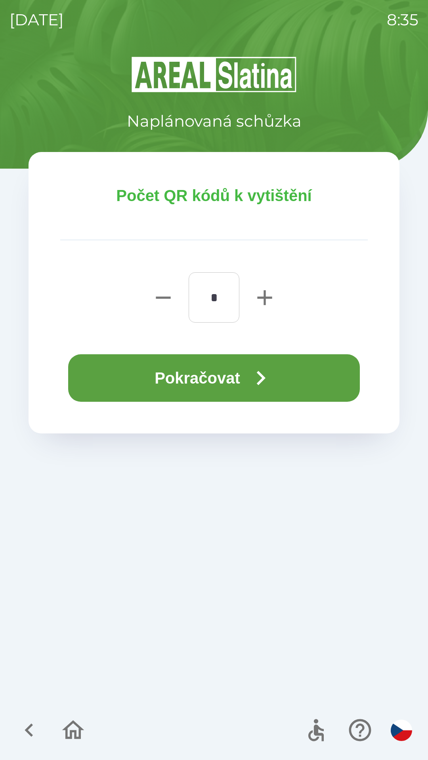
click at [126, 374] on button "Pokračovat" at bounding box center [214, 378] width 292 height 48
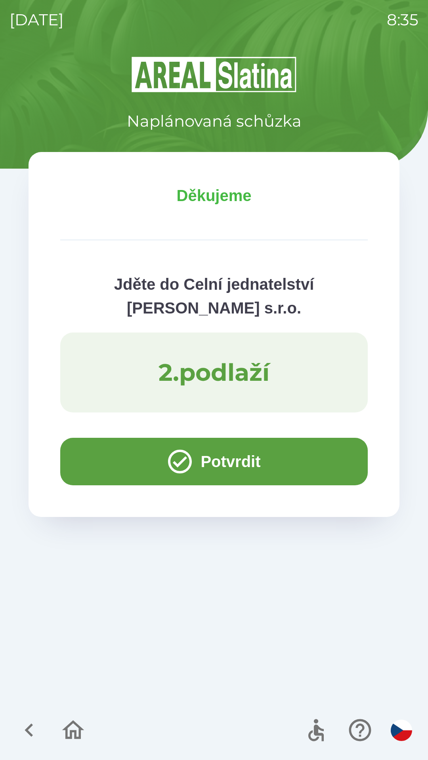
click at [118, 469] on button "Potvrdit" at bounding box center [213, 462] width 307 height 48
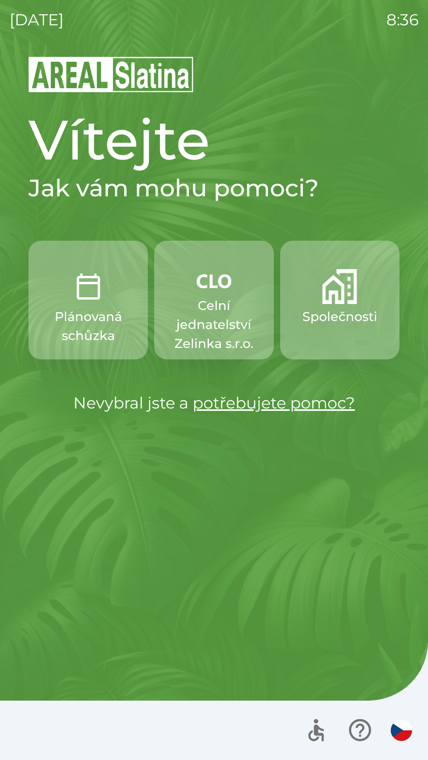
click at [169, 3] on div "[DATE] 8:36" at bounding box center [214, 20] width 409 height 40
